Goal: Navigation & Orientation: Find specific page/section

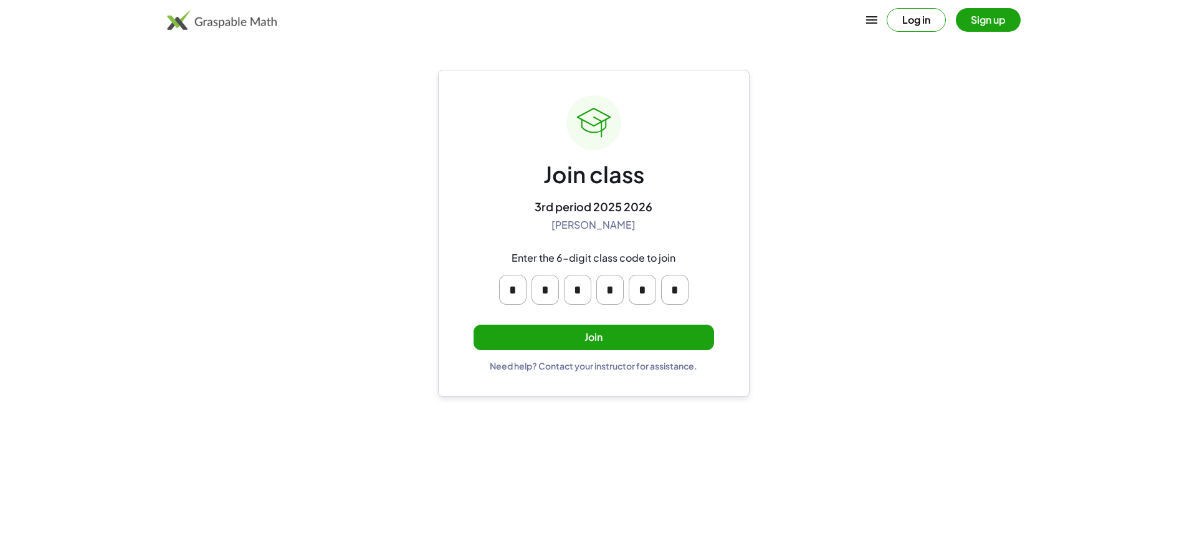
click at [551, 331] on button "Join" at bounding box center [593, 338] width 240 height 26
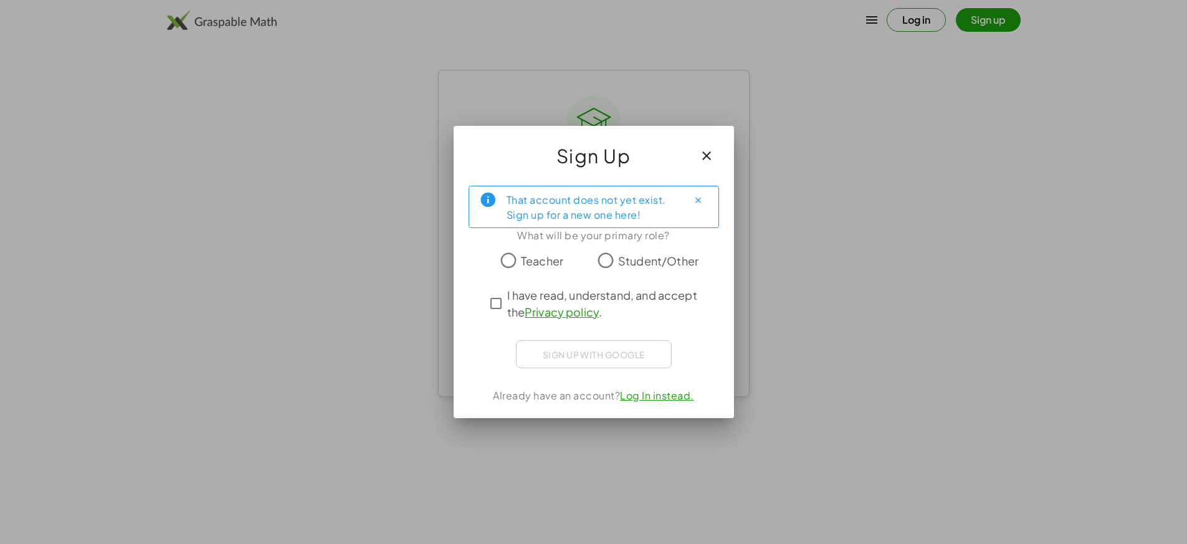
click at [710, 159] on icon "button" at bounding box center [706, 155] width 15 height 15
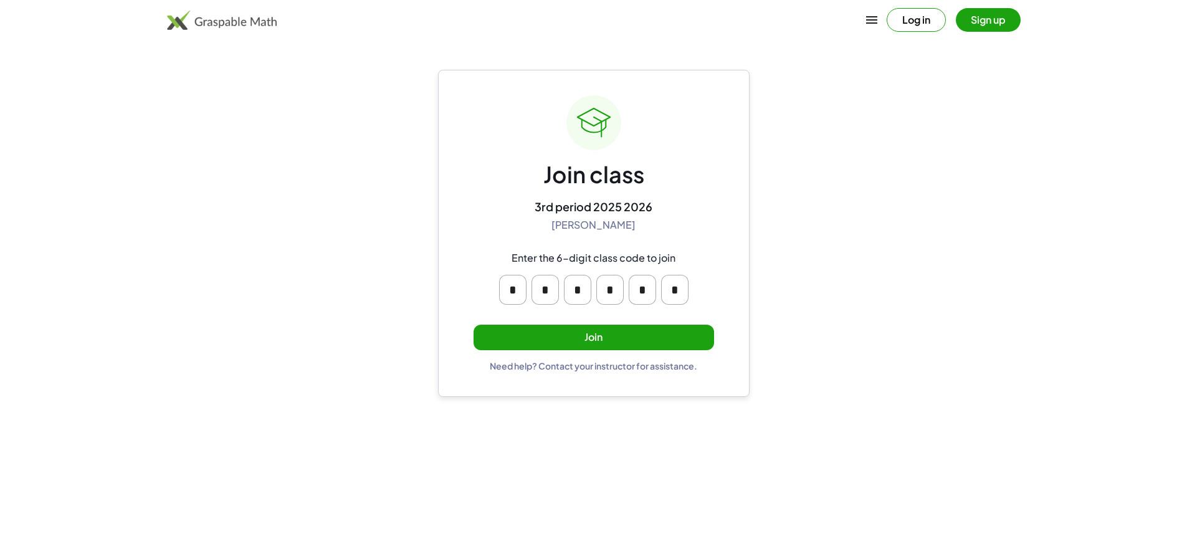
click at [634, 341] on button "Join" at bounding box center [593, 338] width 240 height 26
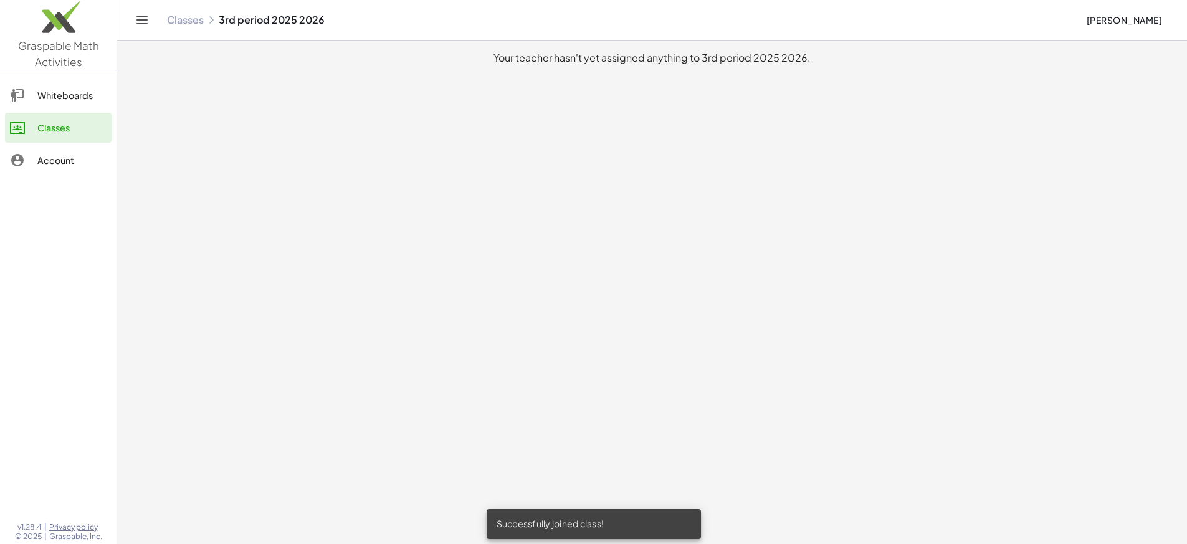
click at [67, 98] on div "Whiteboards" at bounding box center [71, 95] width 69 height 15
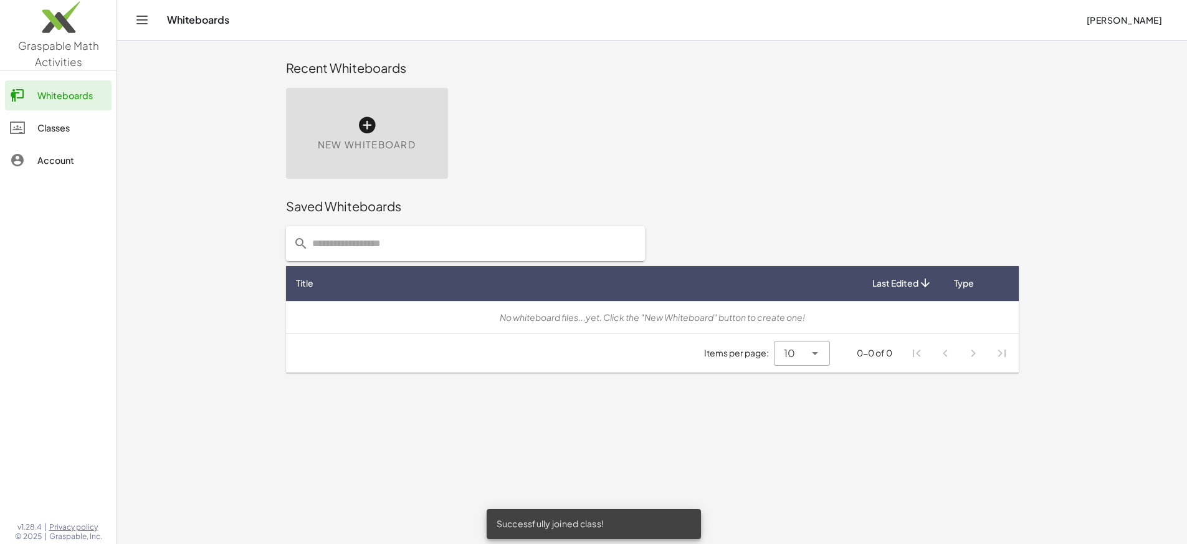
click at [62, 120] on div "Classes" at bounding box center [71, 127] width 69 height 15
